Goal: Task Accomplishment & Management: Complete application form

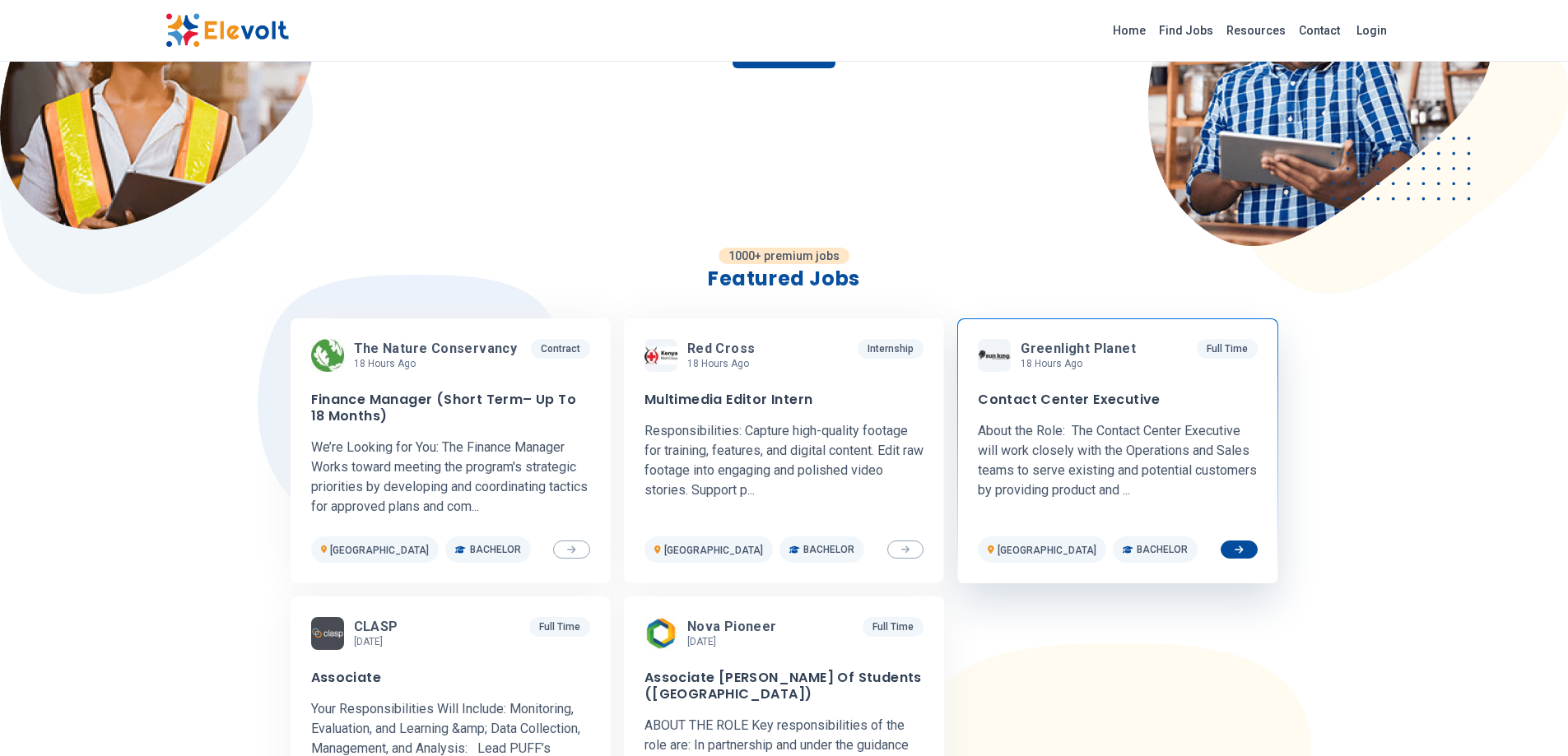
click at [1086, 397] on h3 "Contact Center Executive" at bounding box center [1069, 400] width 183 height 16
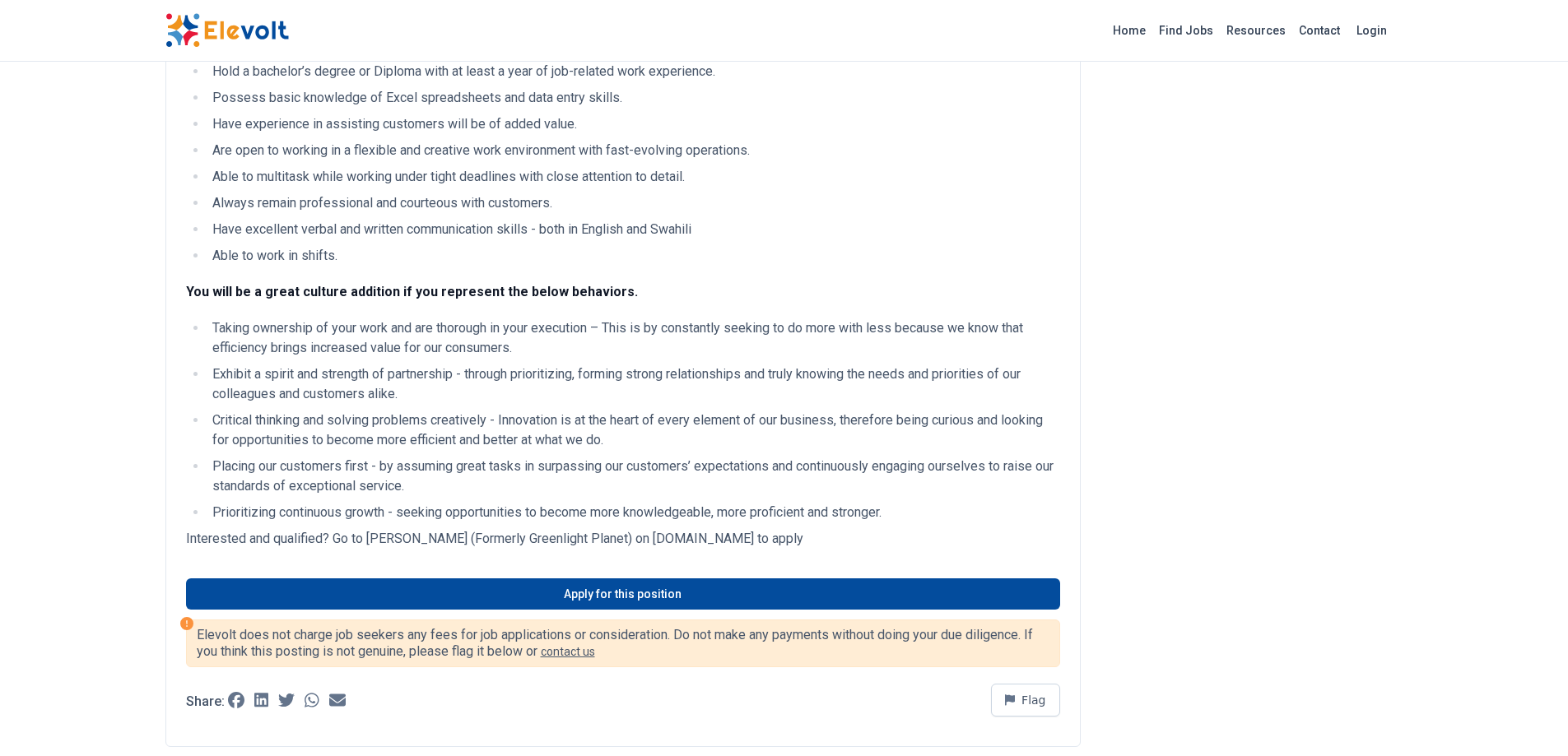
scroll to position [647, 0]
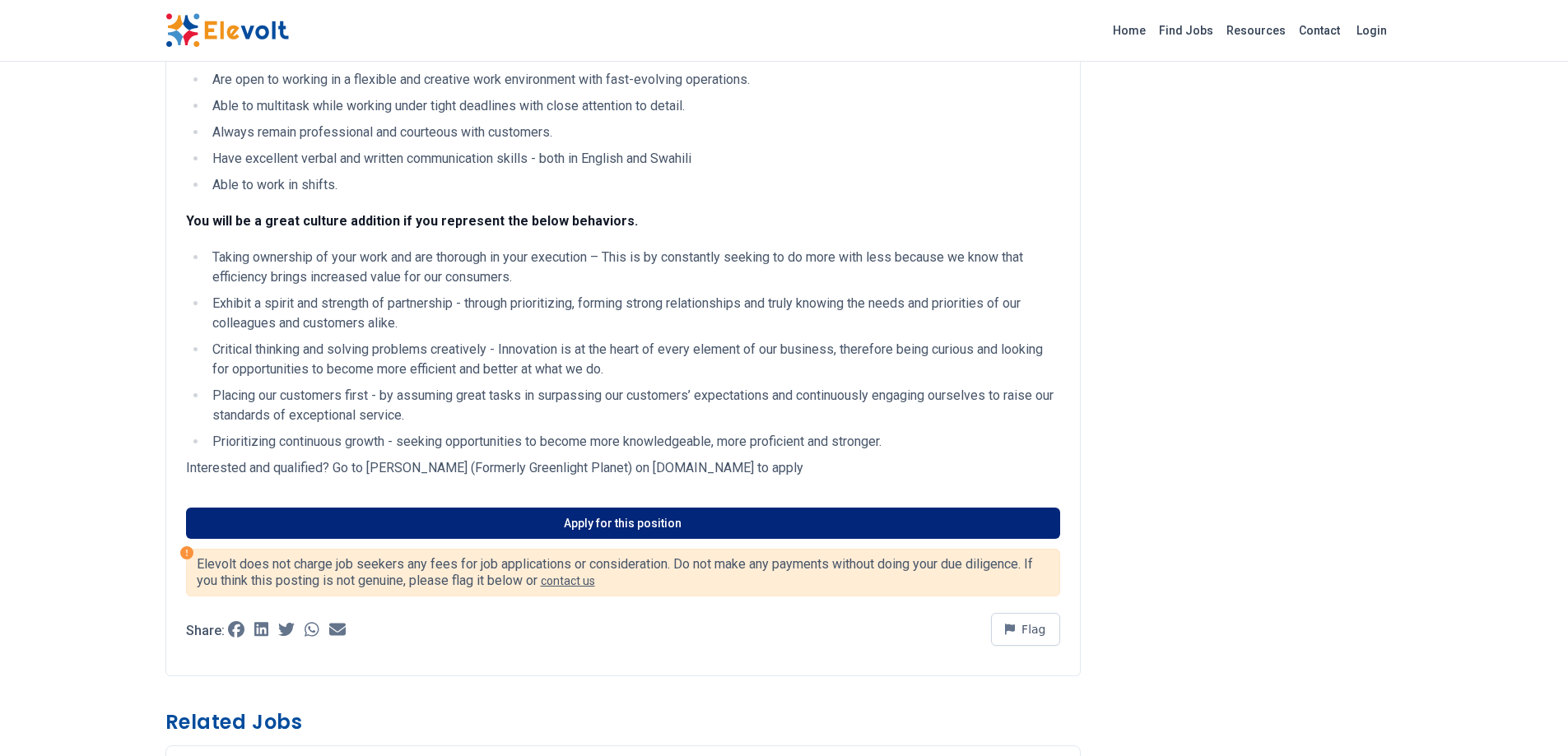
click at [649, 513] on link "Apply for this position" at bounding box center [623, 523] width 875 height 31
